Goal: Task Accomplishment & Management: Manage account settings

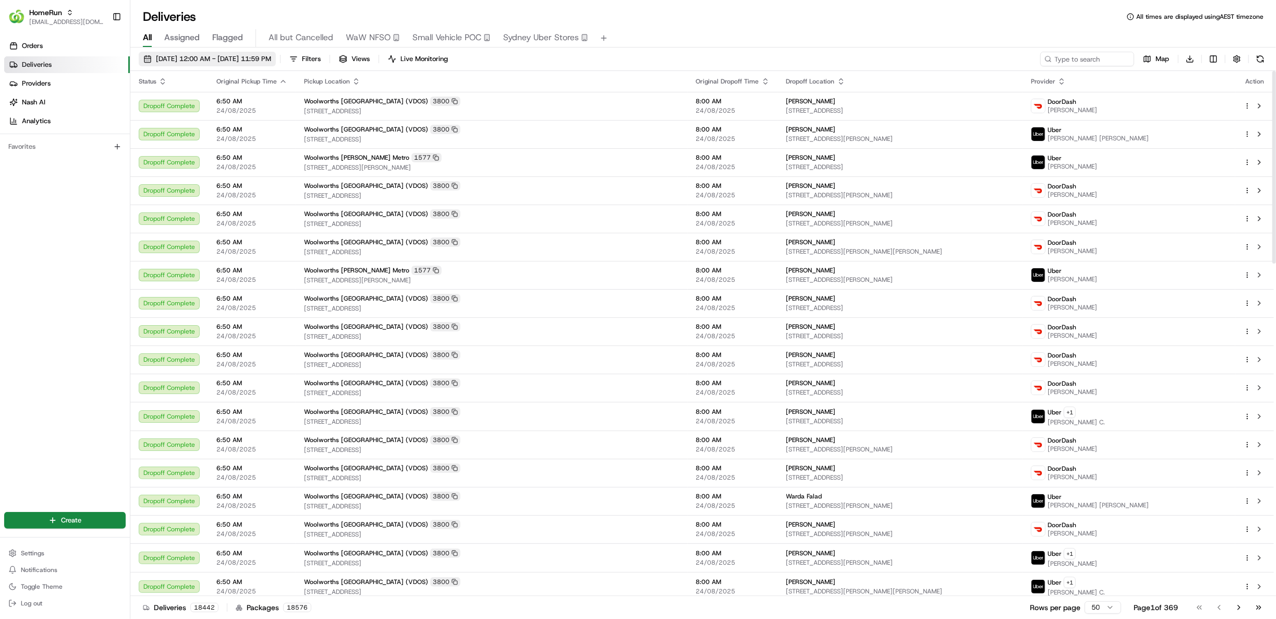
click at [276, 64] on button "24/08/2025 12:00 AM - 24/08/2025 11:59 PM" at bounding box center [207, 59] width 137 height 15
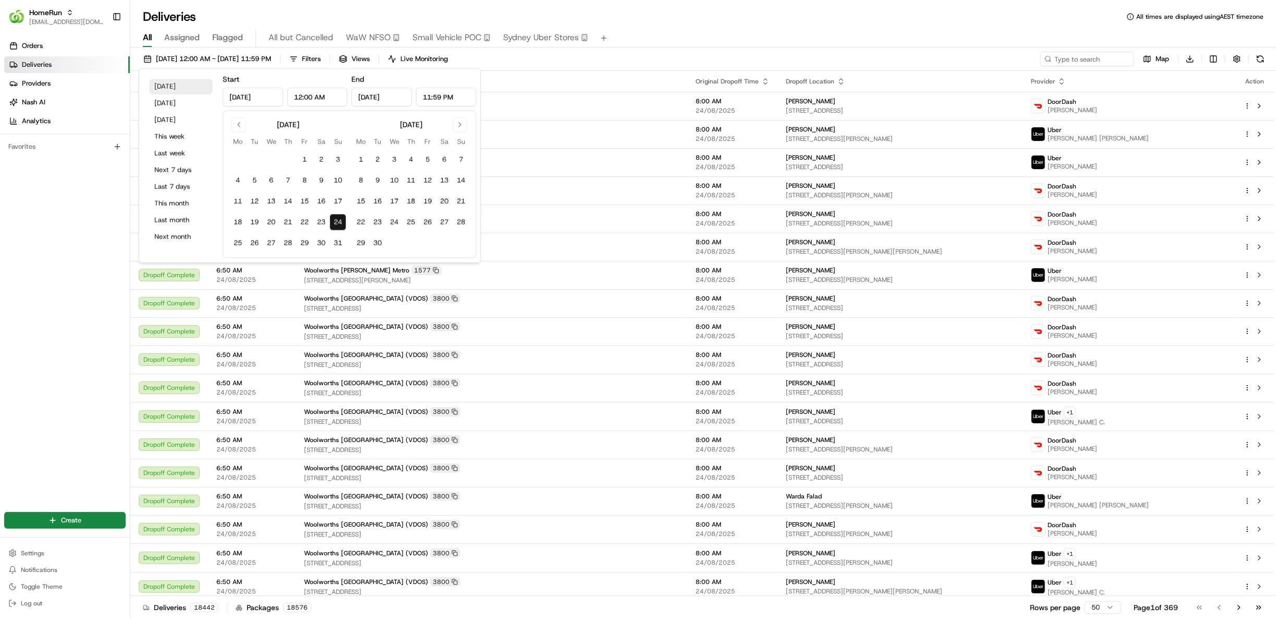
click at [196, 89] on button "Today" at bounding box center [181, 86] width 63 height 15
click at [617, 71] on th "Pickup Location" at bounding box center [492, 81] width 392 height 21
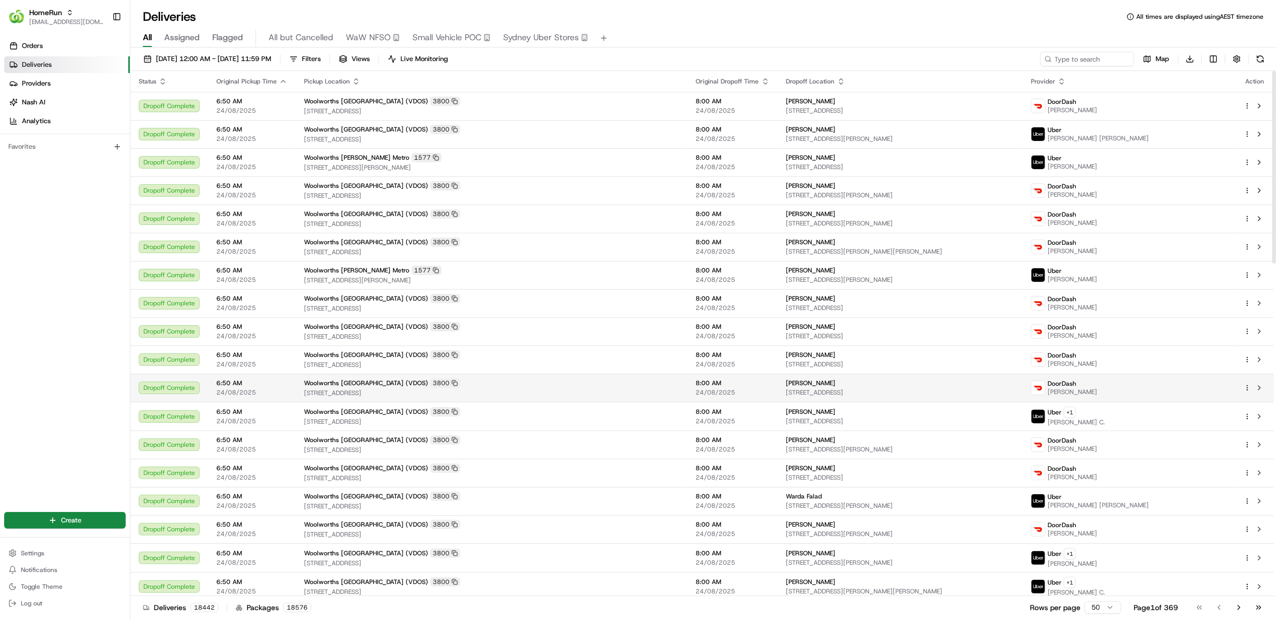
click at [534, 391] on span "[STREET_ADDRESS]" at bounding box center [492, 393] width 376 height 8
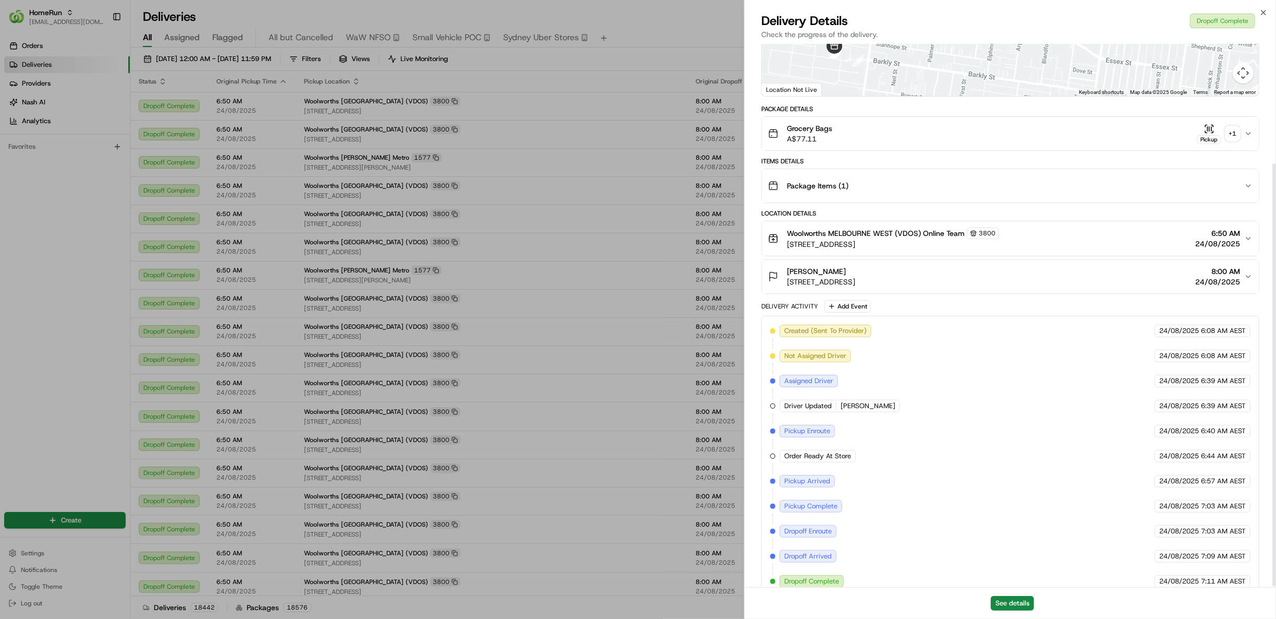
scroll to position [154, 0]
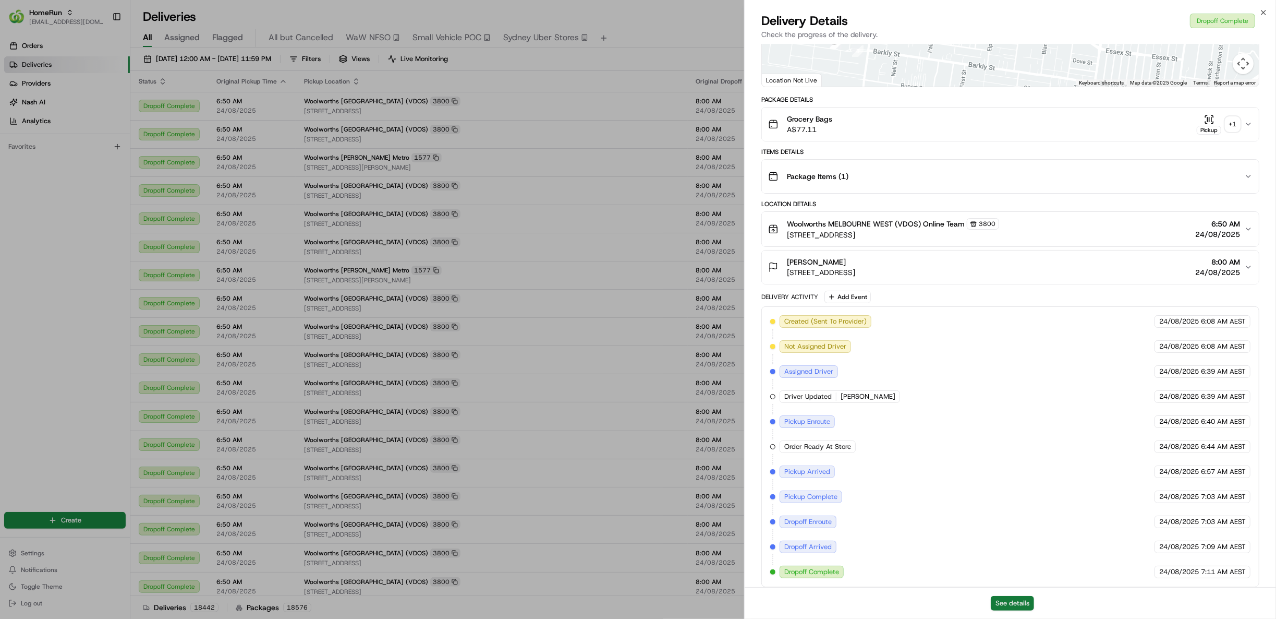
click at [999, 605] on button "See details" at bounding box center [1012, 603] width 43 height 15
click at [836, 131] on div "Grocery Bags A$77.11 Pickup + 1" at bounding box center [1006, 124] width 476 height 21
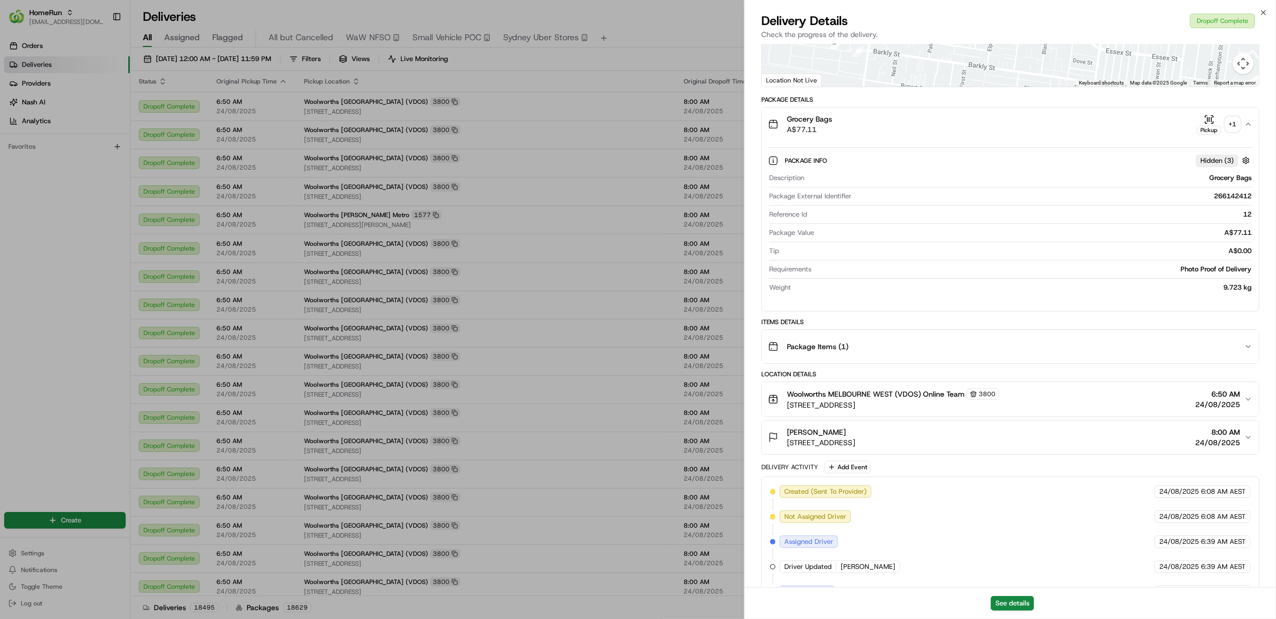
click at [1221, 192] on div "266142412" at bounding box center [1054, 195] width 396 height 9
copy div "266142412"
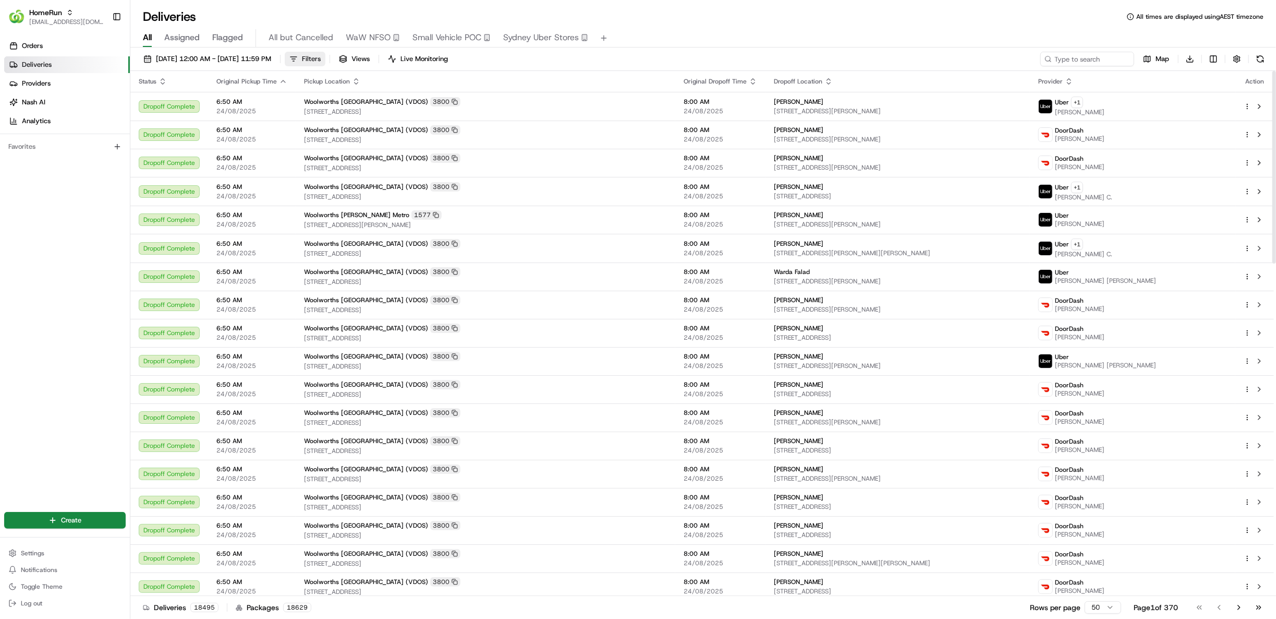
click at [321, 57] on span "Filters" at bounding box center [311, 58] width 19 height 9
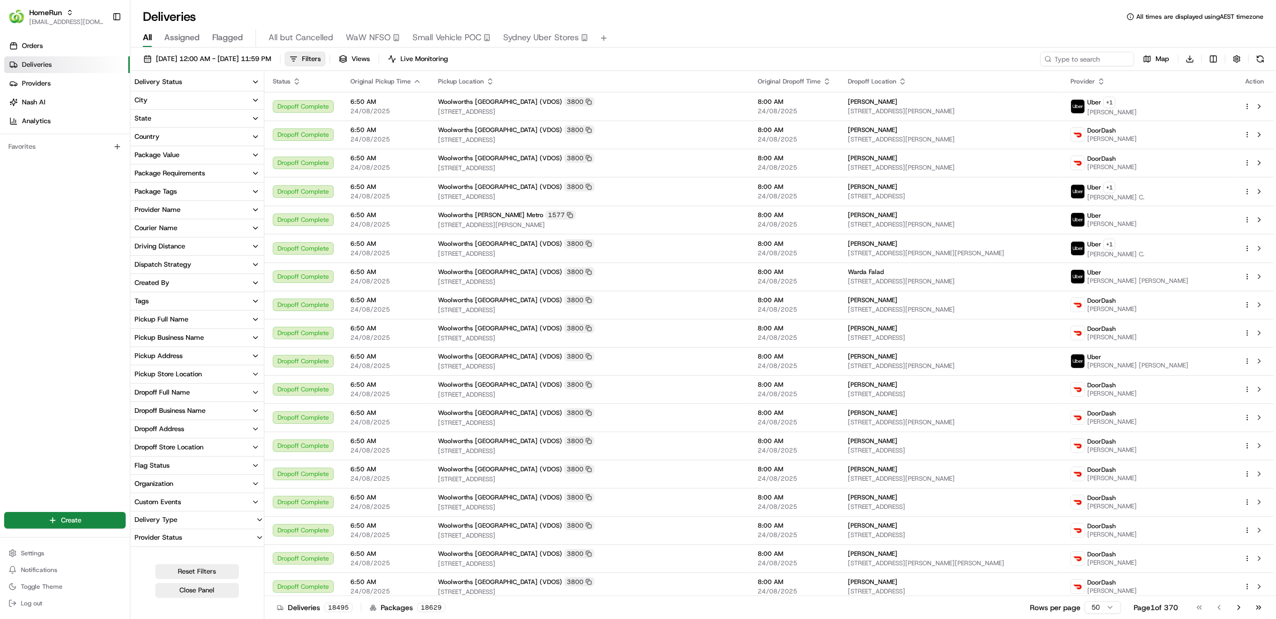
click at [215, 300] on button "Tags" at bounding box center [197, 301] width 134 height 18
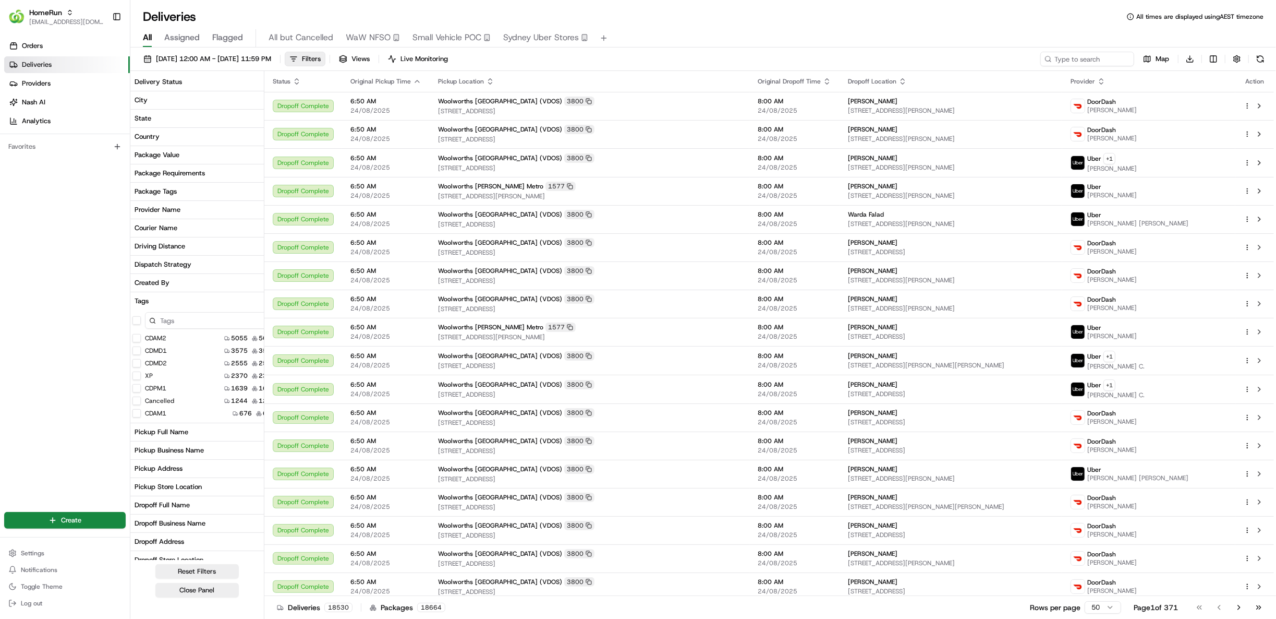
click at [137, 372] on button "XP" at bounding box center [136, 375] width 8 height 8
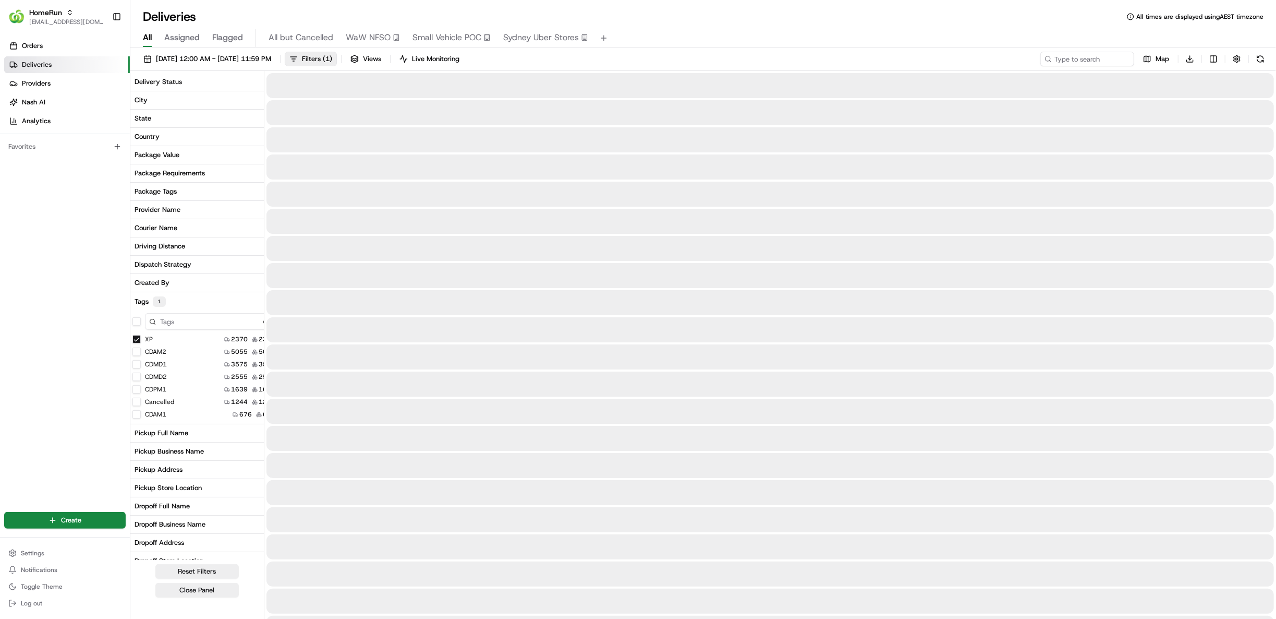
click at [686, 44] on div "All Assigned Flagged All but Cancelled WaW NFSO Small Vehicle POC Sydney Uber S…" at bounding box center [703, 38] width 1146 height 18
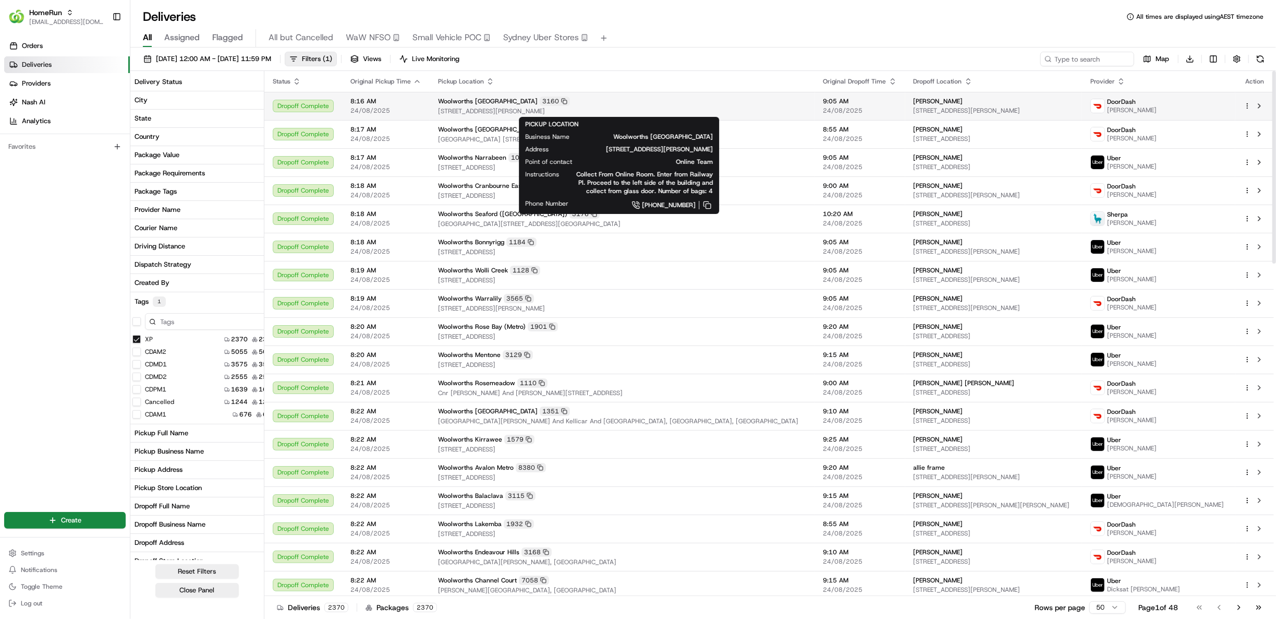
click at [685, 100] on div "Woolworths Bendigo Market Place 3160" at bounding box center [622, 101] width 369 height 9
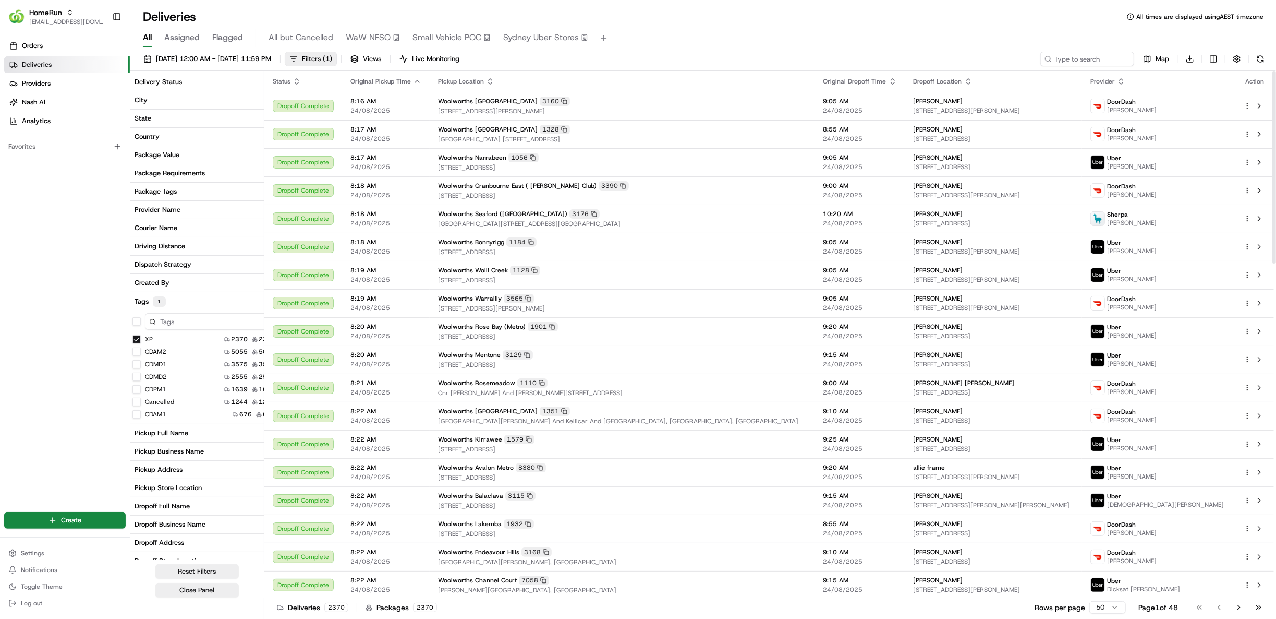
click at [413, 79] on icon "button" at bounding box center [417, 81] width 8 height 8
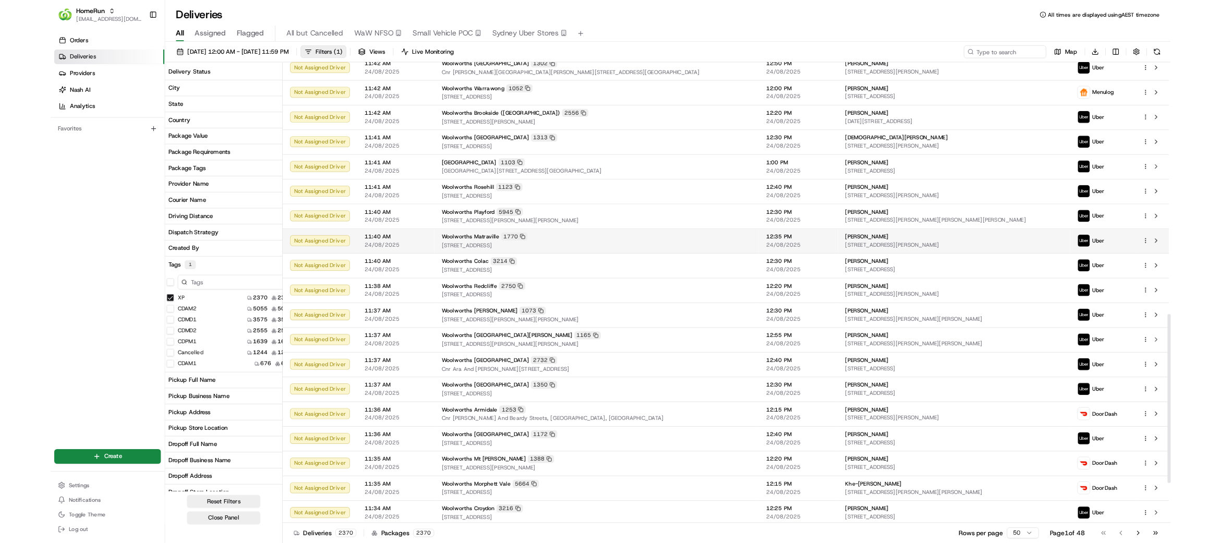
scroll to position [905, 0]
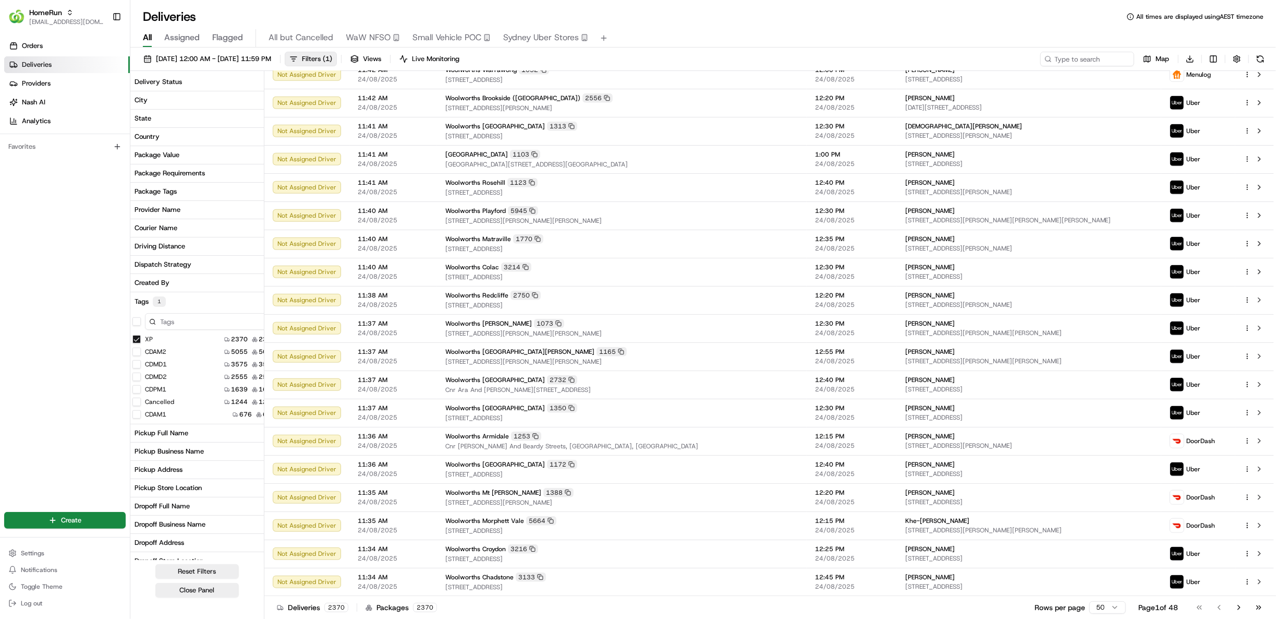
click at [202, 82] on button "Delivery Status" at bounding box center [203, 82] width 147 height 18
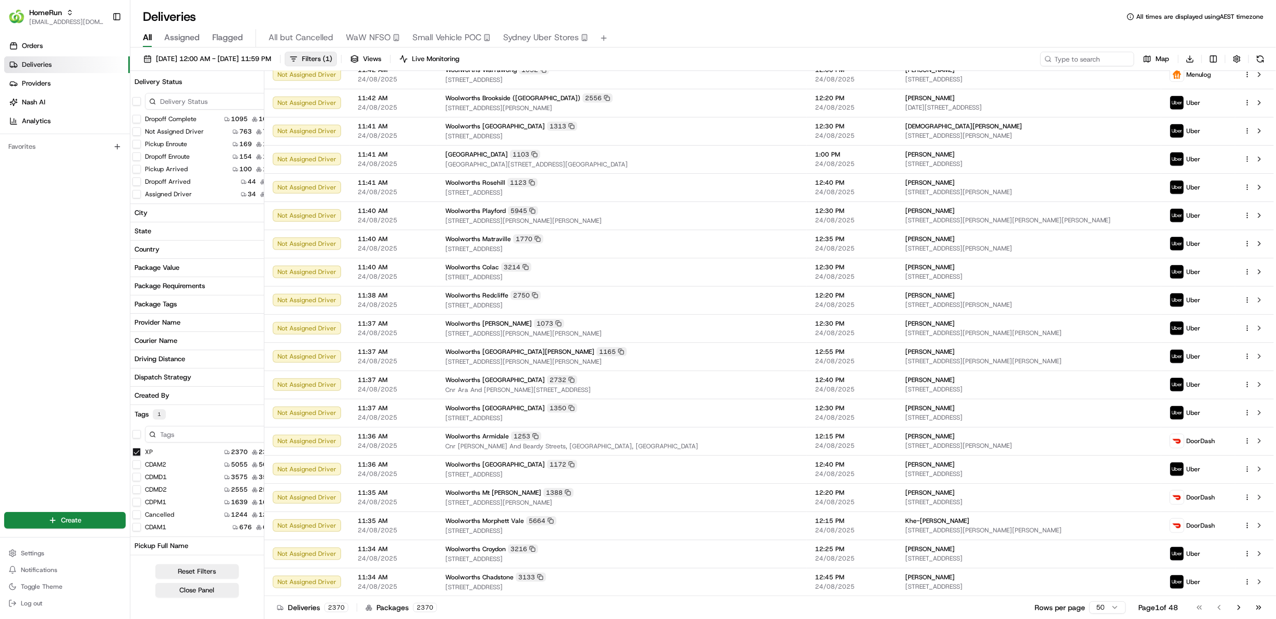
click at [139, 102] on button "button" at bounding box center [136, 101] width 8 height 8
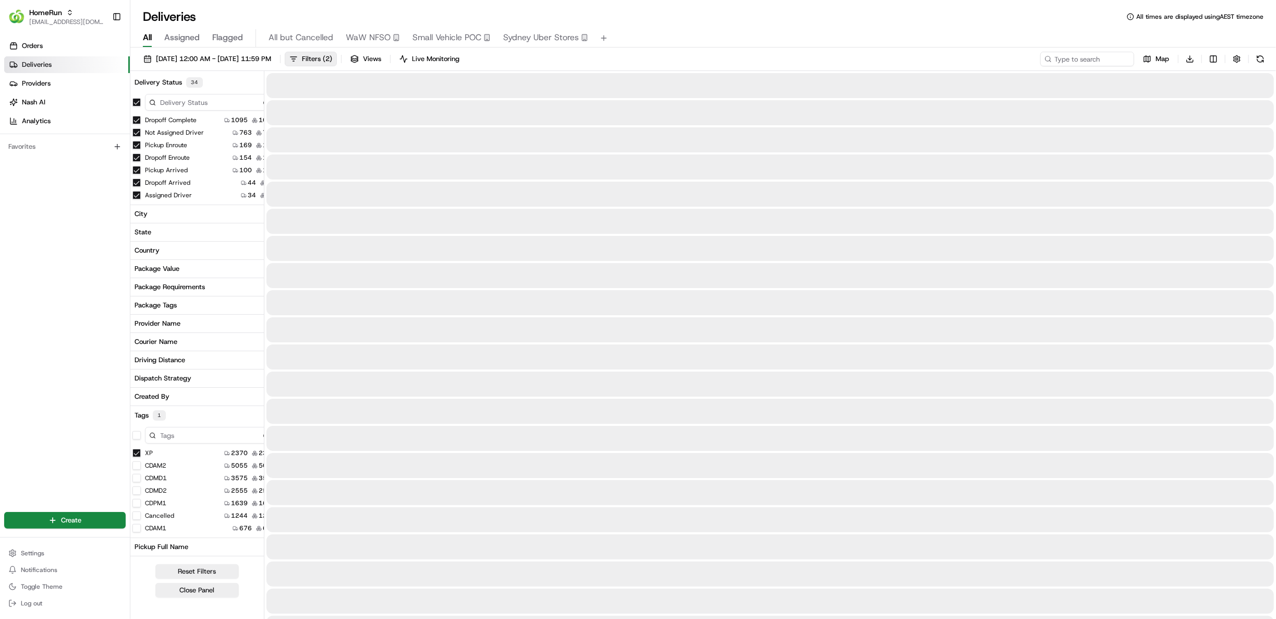
click at [139, 130] on button "Not Assigned Driver" at bounding box center [136, 132] width 8 height 8
click at [137, 133] on button "Pickup Enroute" at bounding box center [136, 132] width 8 height 8
click at [136, 142] on button "Pickup Arrived" at bounding box center [136, 145] width 8 height 8
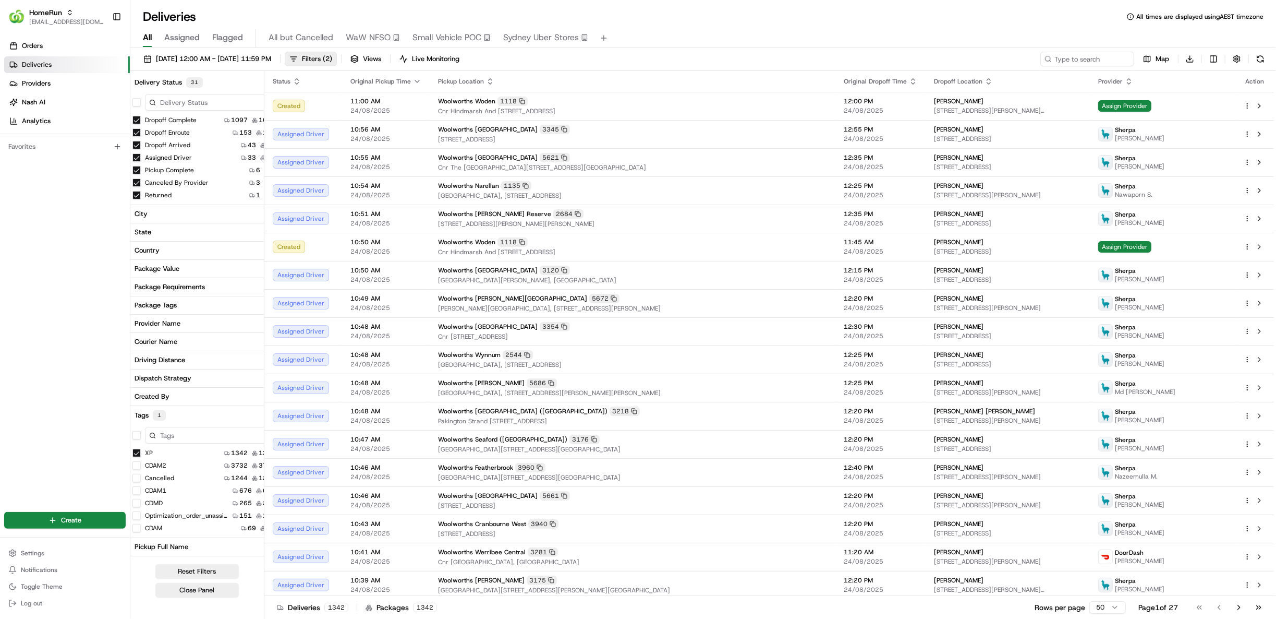
click at [135, 159] on button "Assigned Driver" at bounding box center [136, 157] width 8 height 8
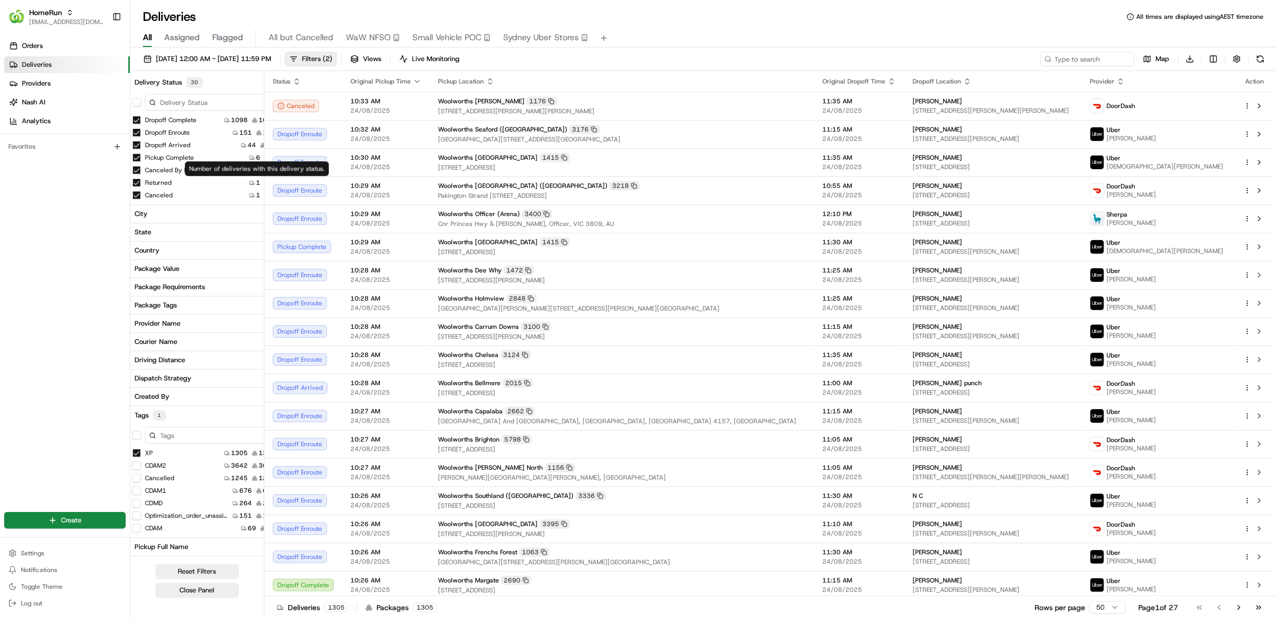
click at [137, 168] on button "Canceled By Provider" at bounding box center [136, 170] width 8 height 8
click at [1213, 57] on html "HomeRun hleungkaiyuen2@woolworths.com.au Toggle Sidebar Orders Deliveries Provi…" at bounding box center [638, 309] width 1276 height 619
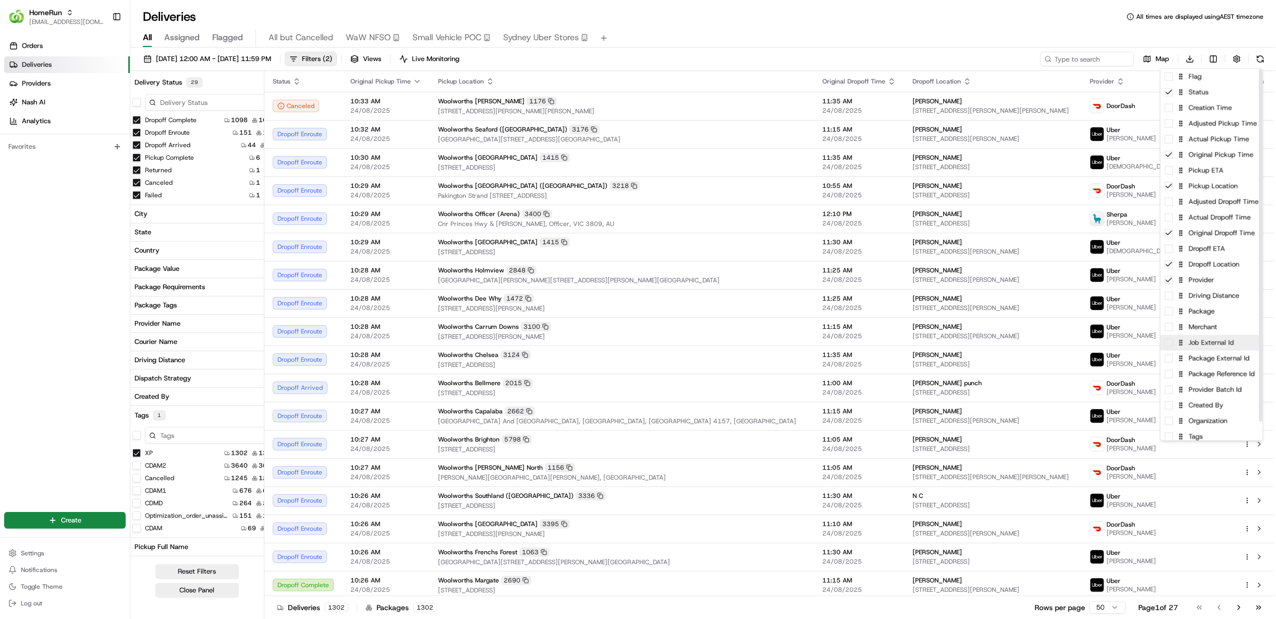
click at [1231, 347] on div "Job External Id" at bounding box center [1212, 343] width 102 height 16
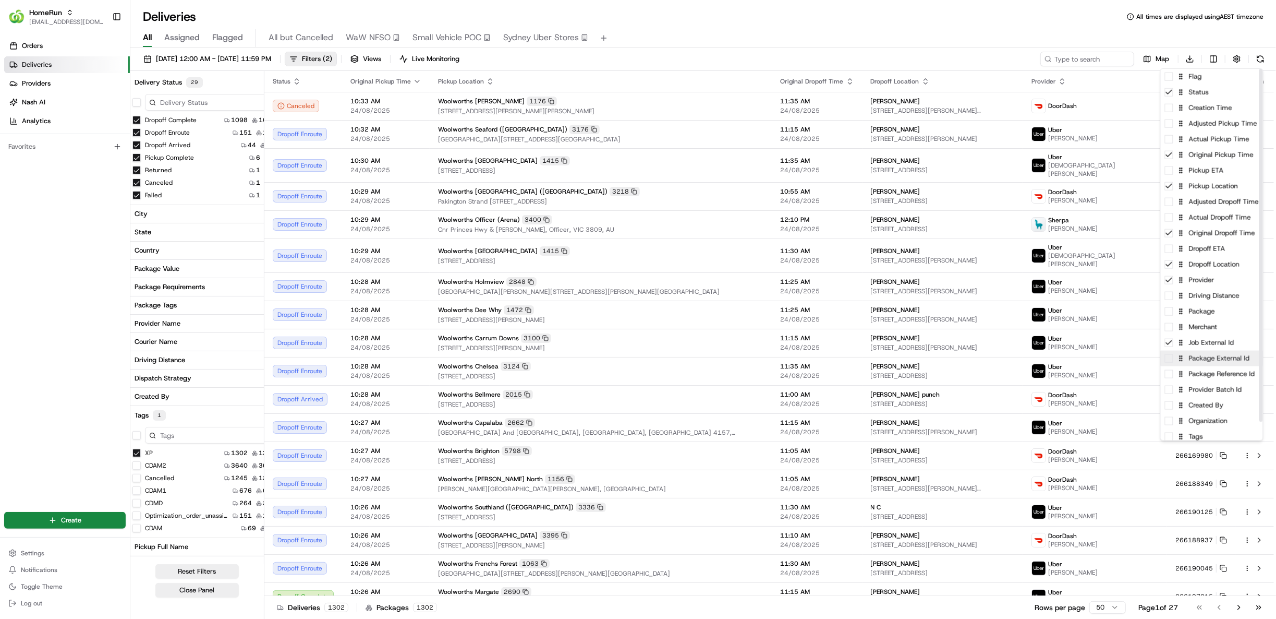
click at [1232, 358] on div "Package External Id" at bounding box center [1212, 359] width 102 height 16
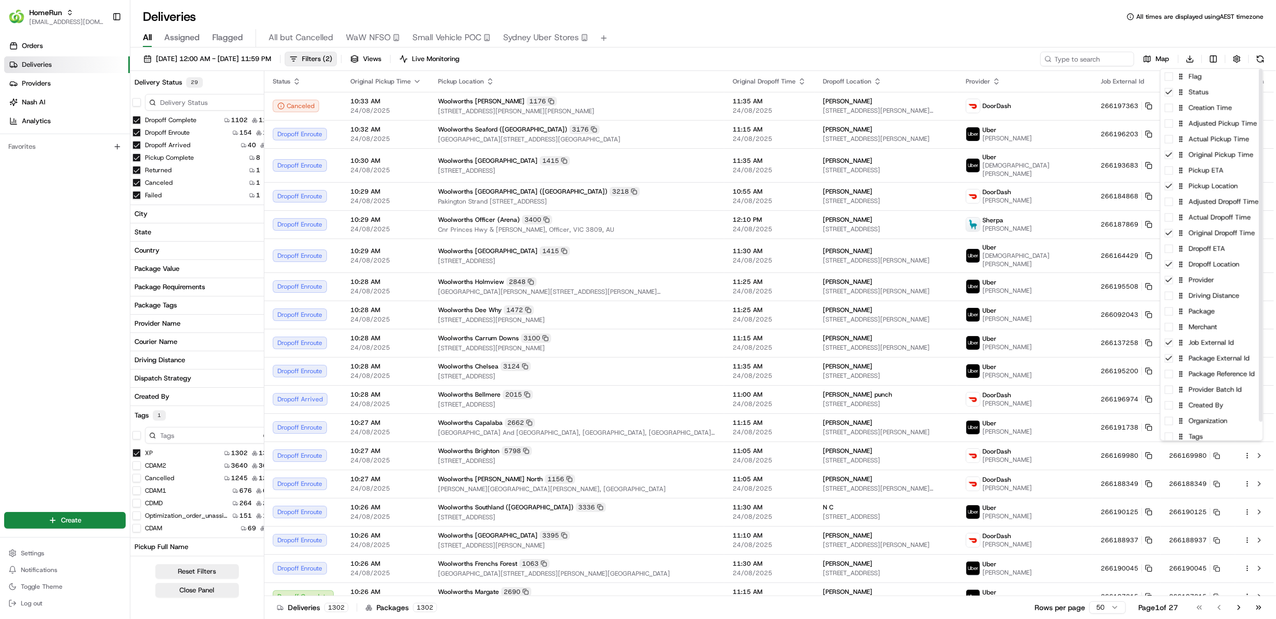
click at [935, 29] on html "HomeRun hleungkaiyuen2@woolworths.com.au Toggle Sidebar Orders Deliveries Provi…" at bounding box center [638, 309] width 1276 height 619
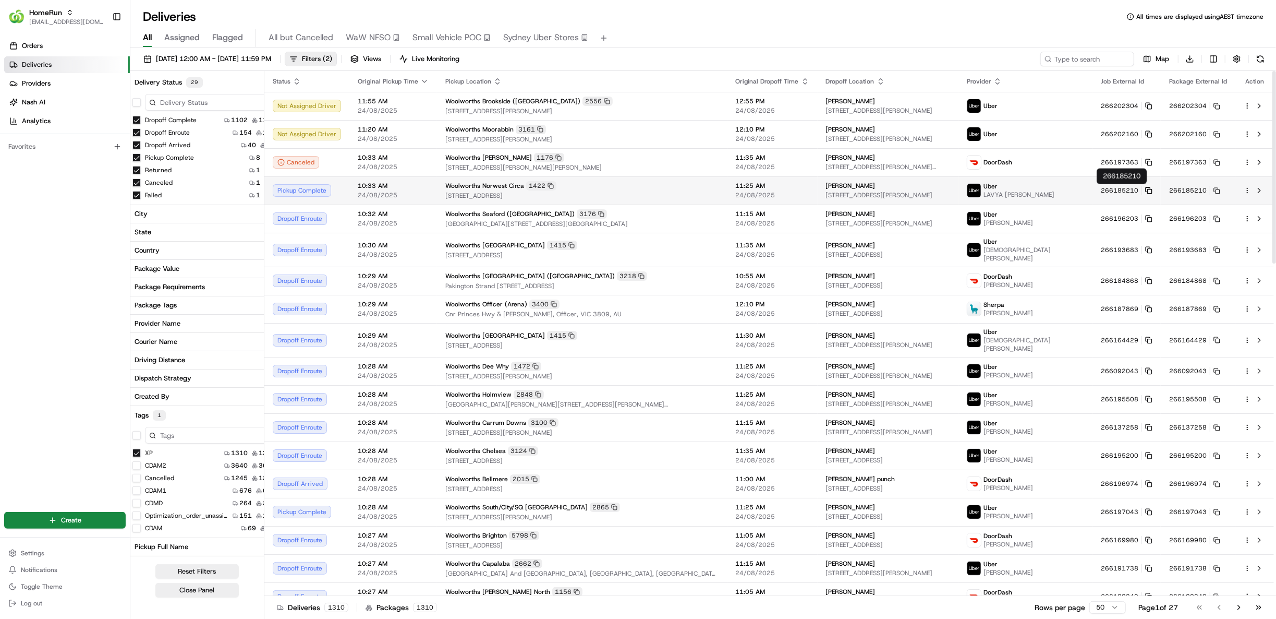
click at [1147, 191] on icon at bounding box center [1148, 190] width 7 height 7
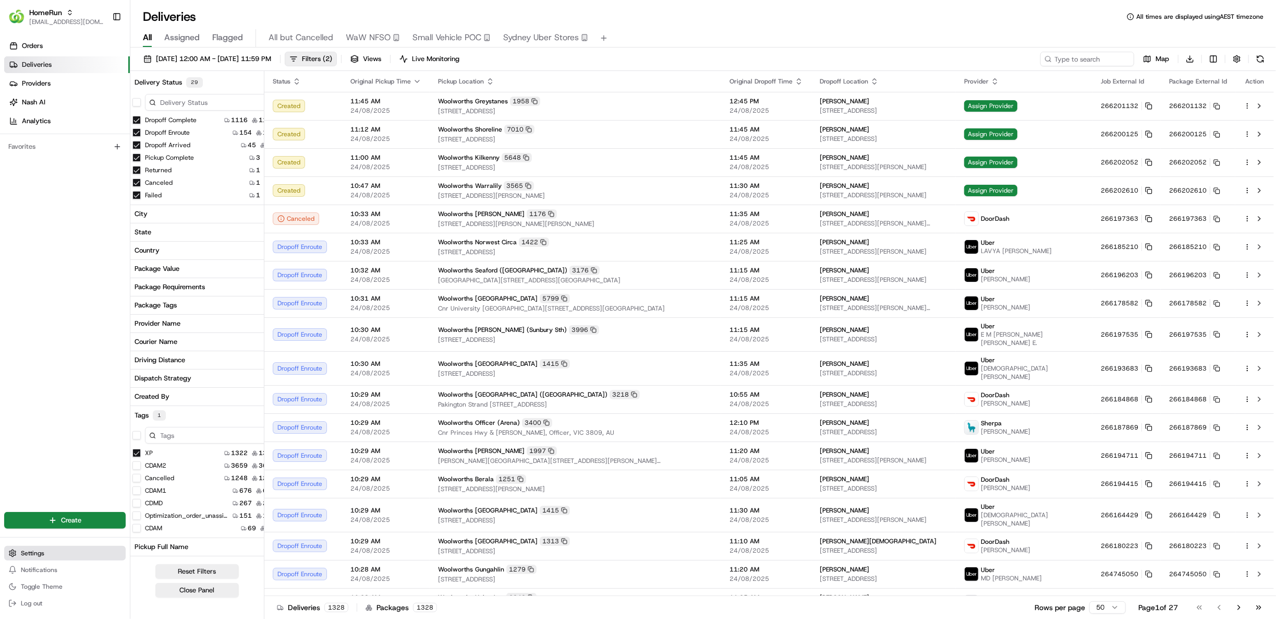
click at [52, 557] on button "Settings" at bounding box center [65, 553] width 122 height 15
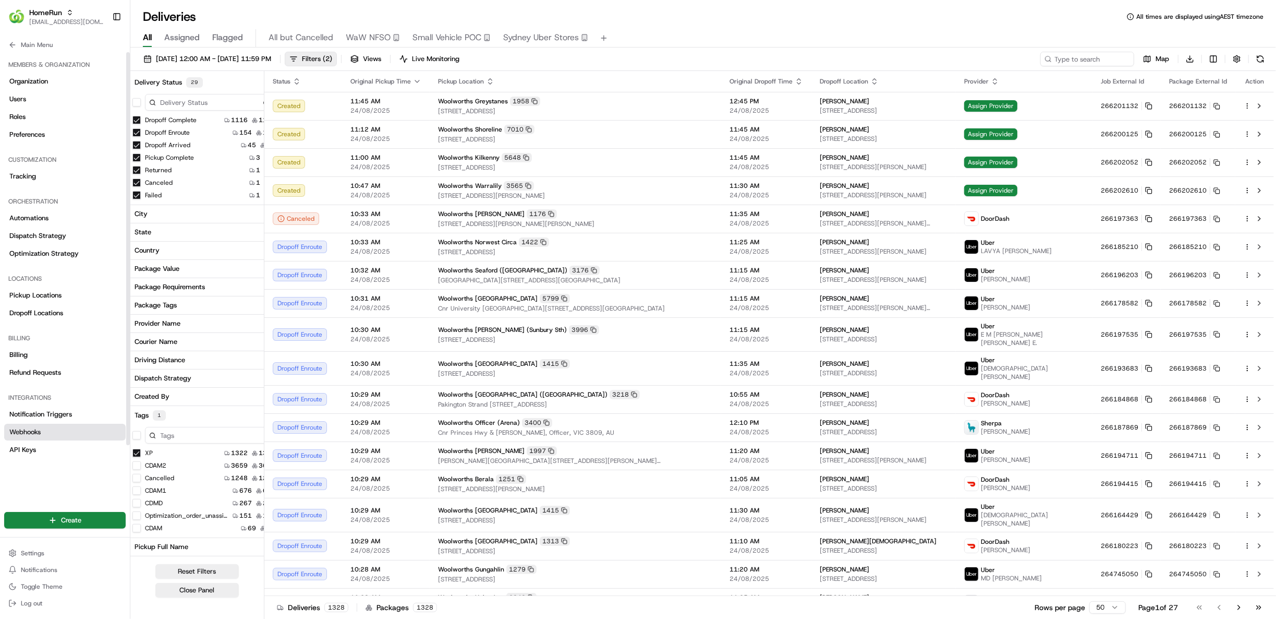
click at [61, 427] on link "Webhooks" at bounding box center [65, 432] width 122 height 17
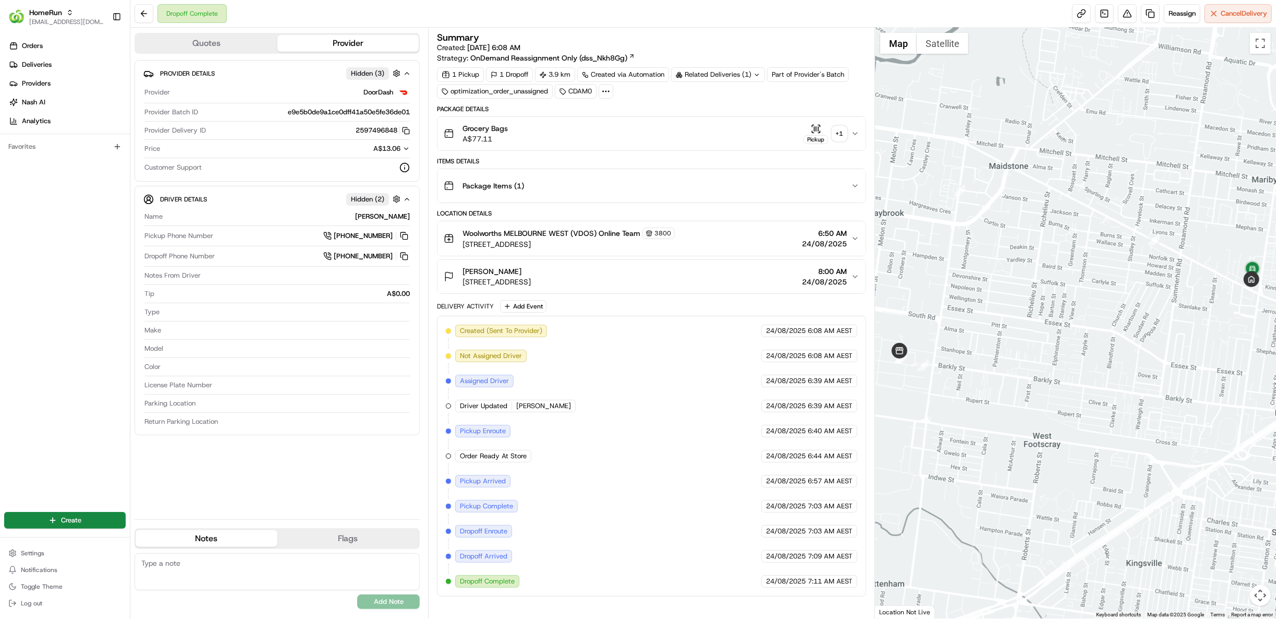
click at [45, 357] on div "Orders Deliveries Providers [PERSON_NAME] Analytics Favorites" at bounding box center [65, 267] width 130 height 468
click at [35, 549] on span "Settings" at bounding box center [32, 553] width 23 height 8
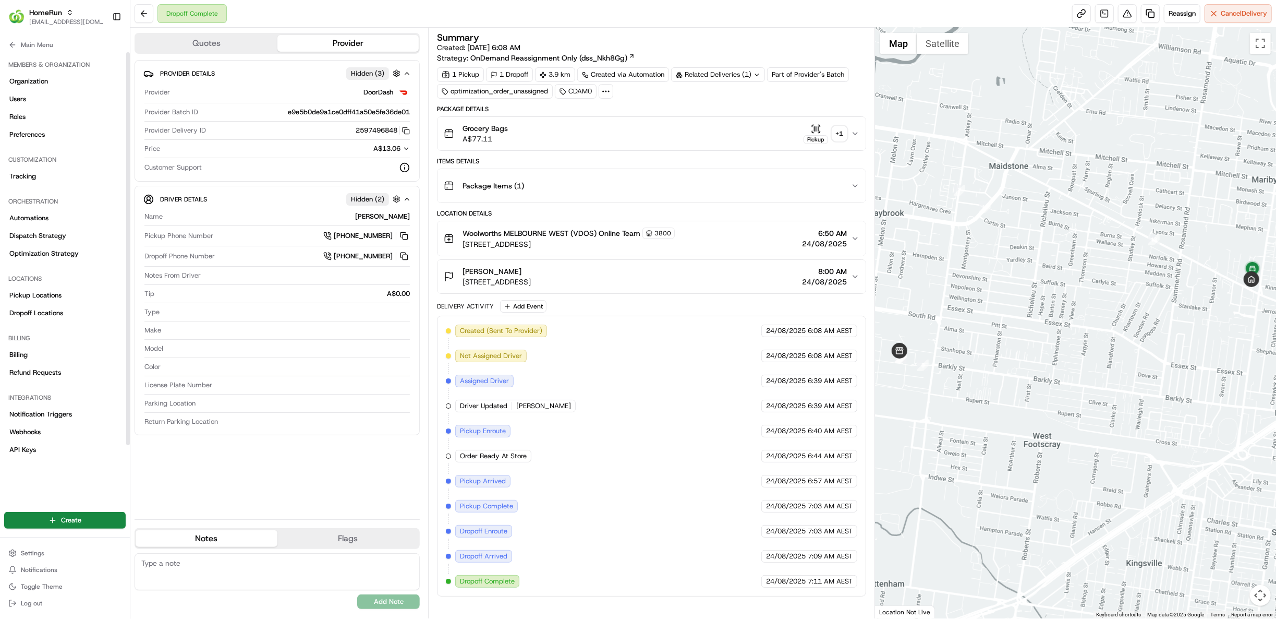
click at [53, 423] on div "Notification Triggers Webhooks API Keys Request Logs" at bounding box center [65, 441] width 122 height 70
click at [53, 414] on span "Notification Triggers" at bounding box center [40, 413] width 63 height 9
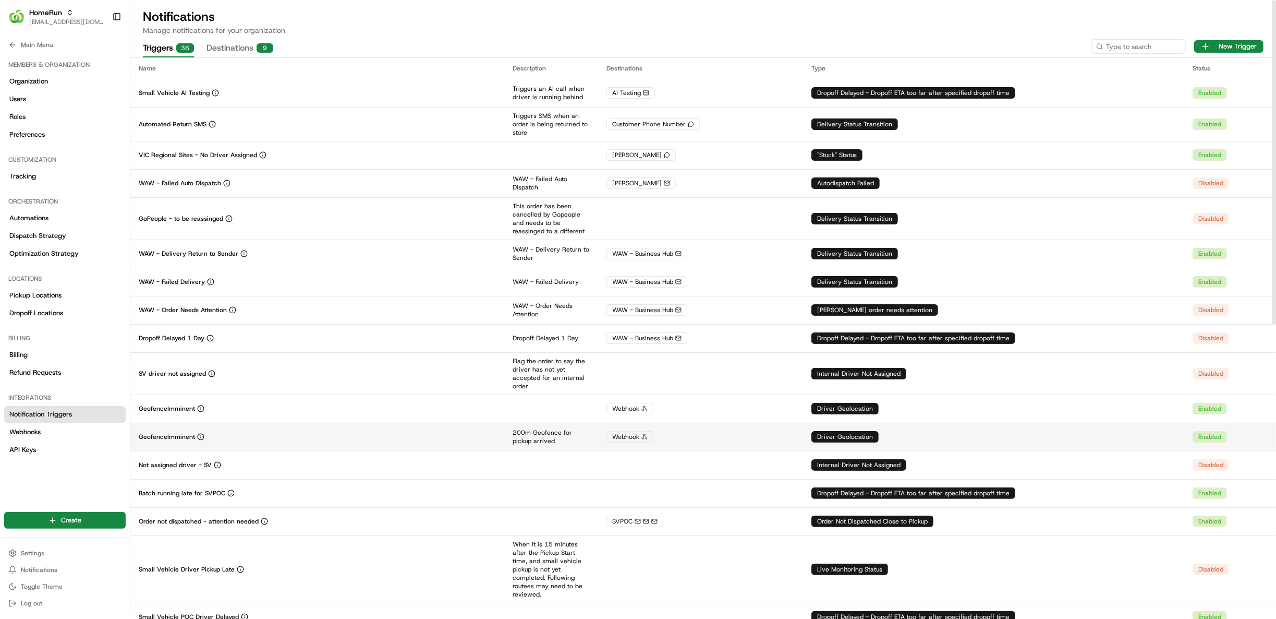
click at [275, 439] on div "GeofenceImminent" at bounding box center [317, 436] width 357 height 8
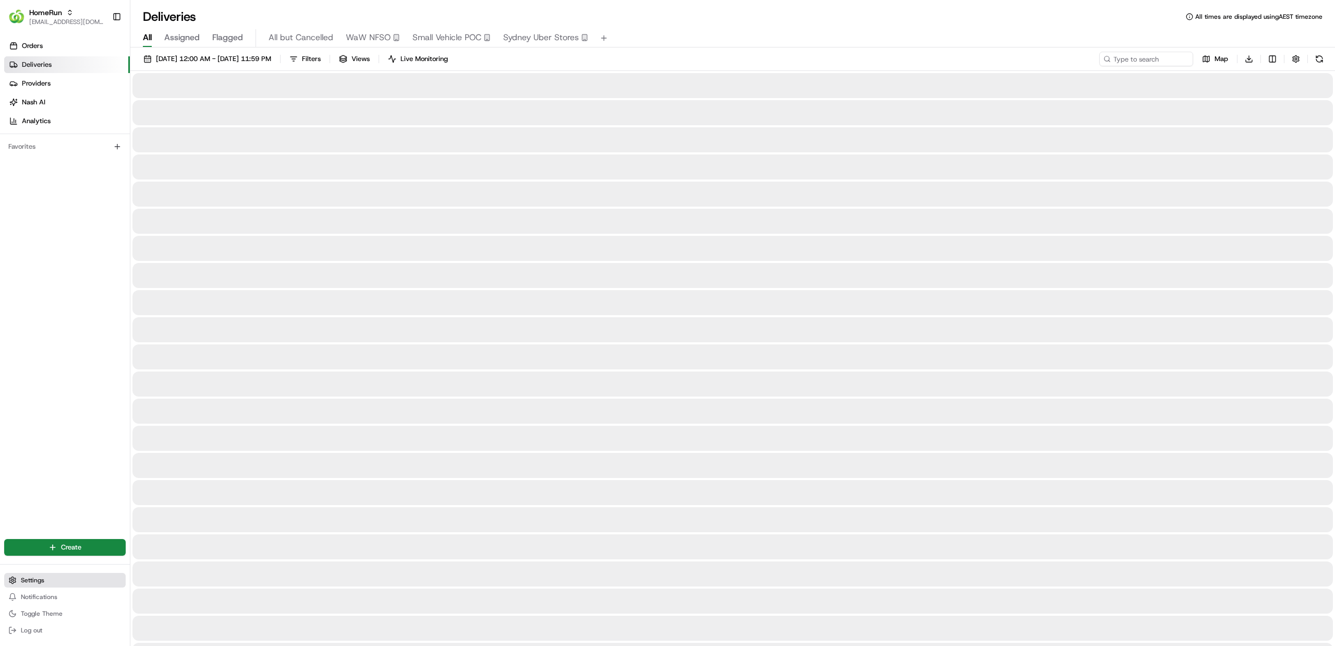
click at [83, 584] on button "Settings" at bounding box center [65, 580] width 122 height 15
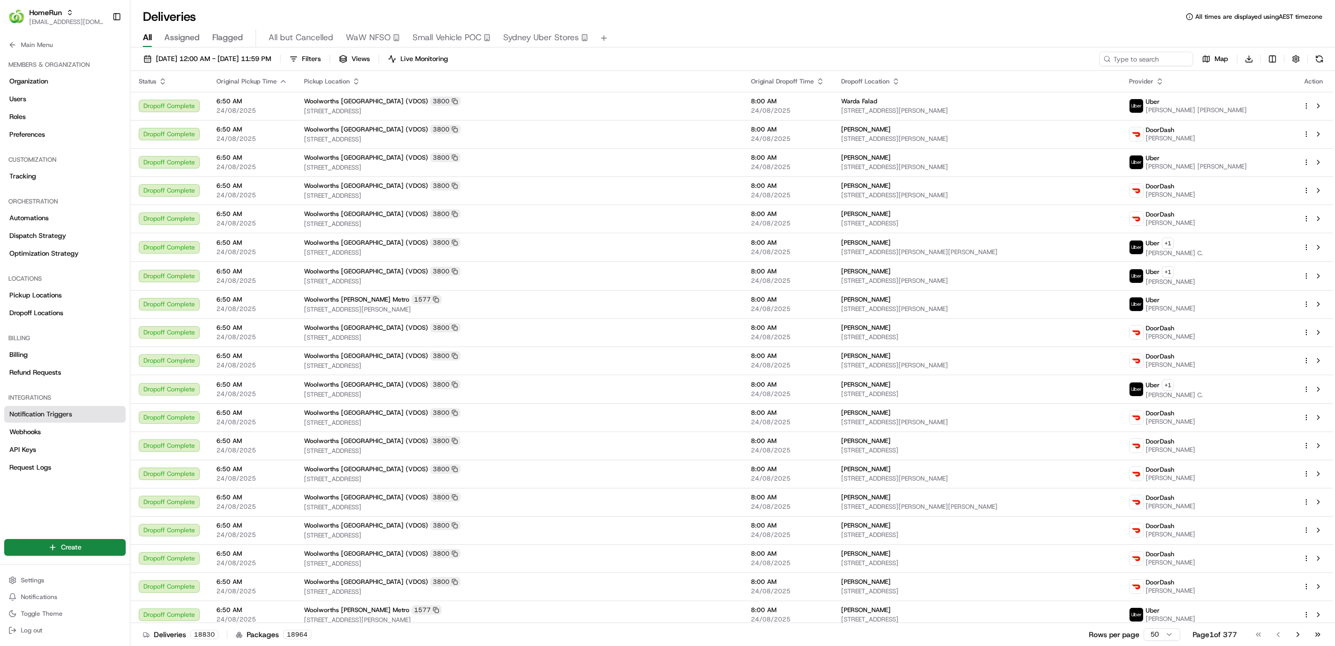
click at [57, 411] on span "Notification Triggers" at bounding box center [40, 413] width 63 height 9
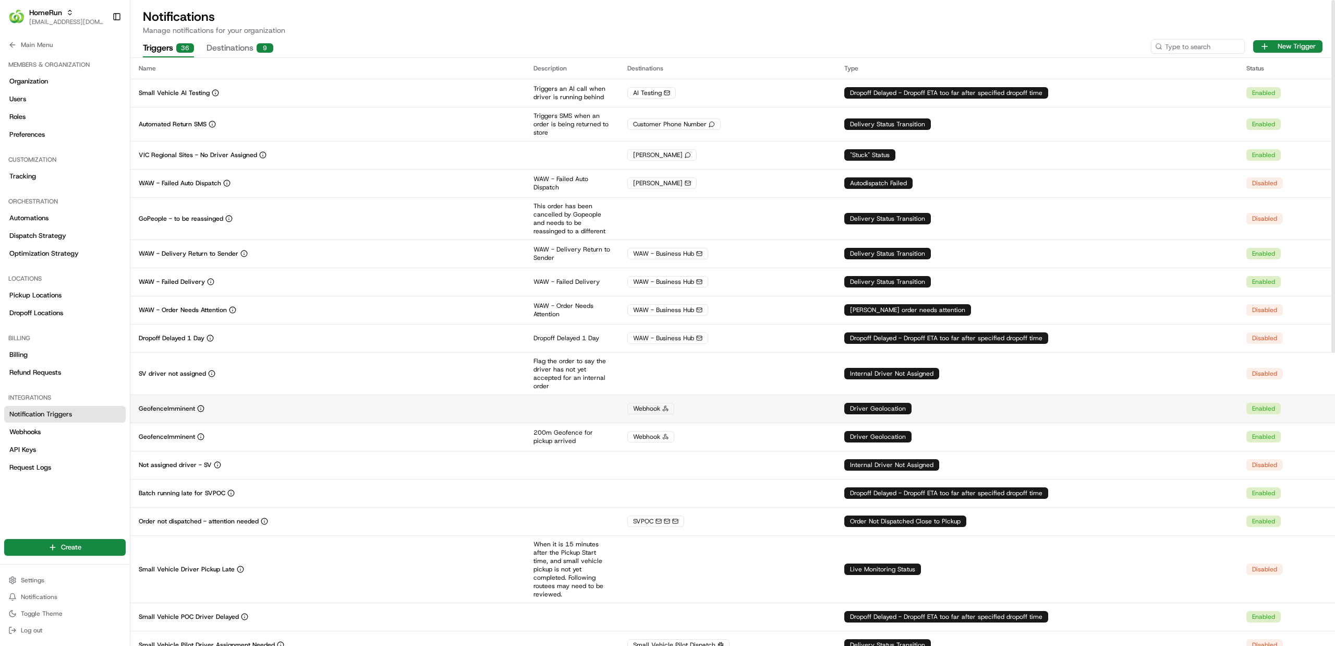
click at [302, 420] on td "GeofenceImminent" at bounding box center [327, 408] width 395 height 28
click at [304, 444] on td "GeofenceImminent" at bounding box center [327, 437] width 395 height 28
click at [249, 440] on div "GeofenceImminent" at bounding box center [328, 436] width 378 height 8
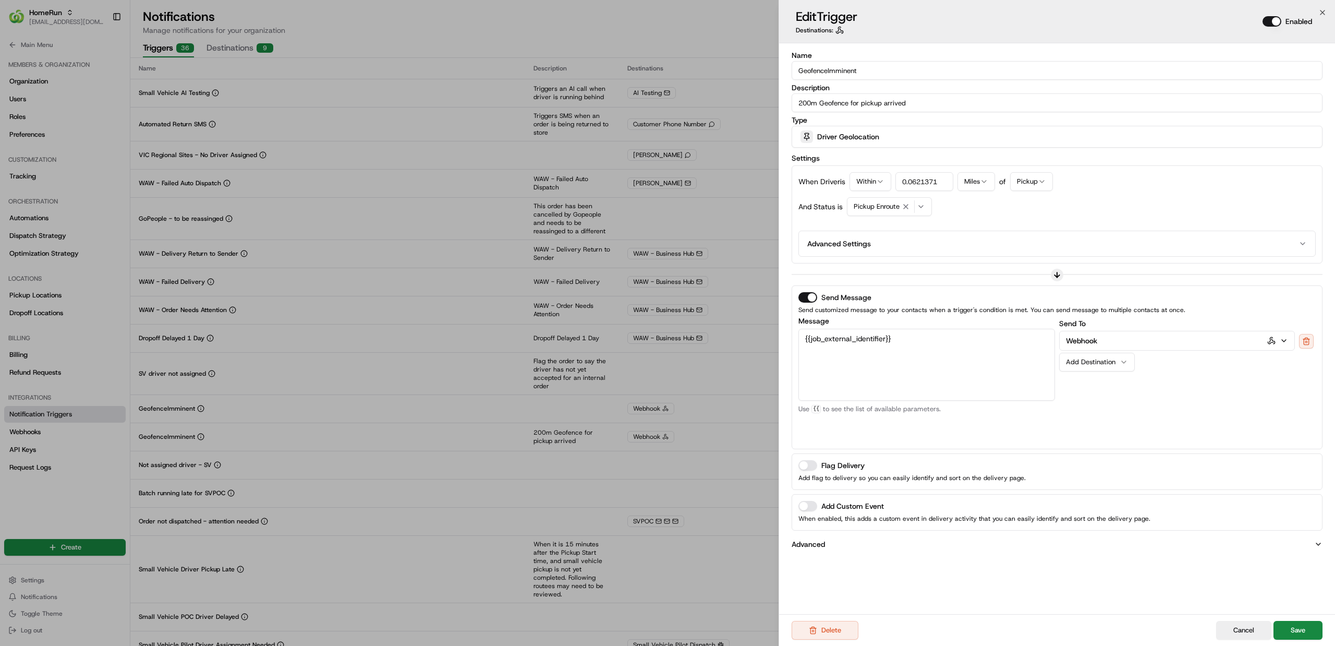
click at [876, 70] on input "GeofenceImminent" at bounding box center [1057, 70] width 531 height 19
